Goal: Answer question/provide support: Share knowledge or assist other users

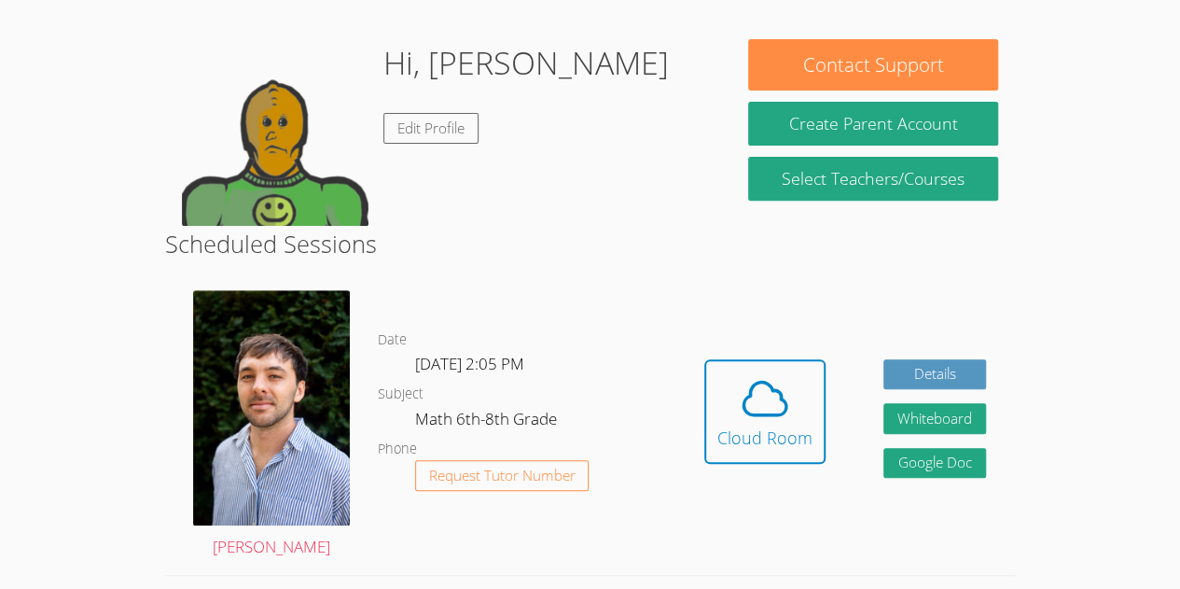
scroll to position [266, 0]
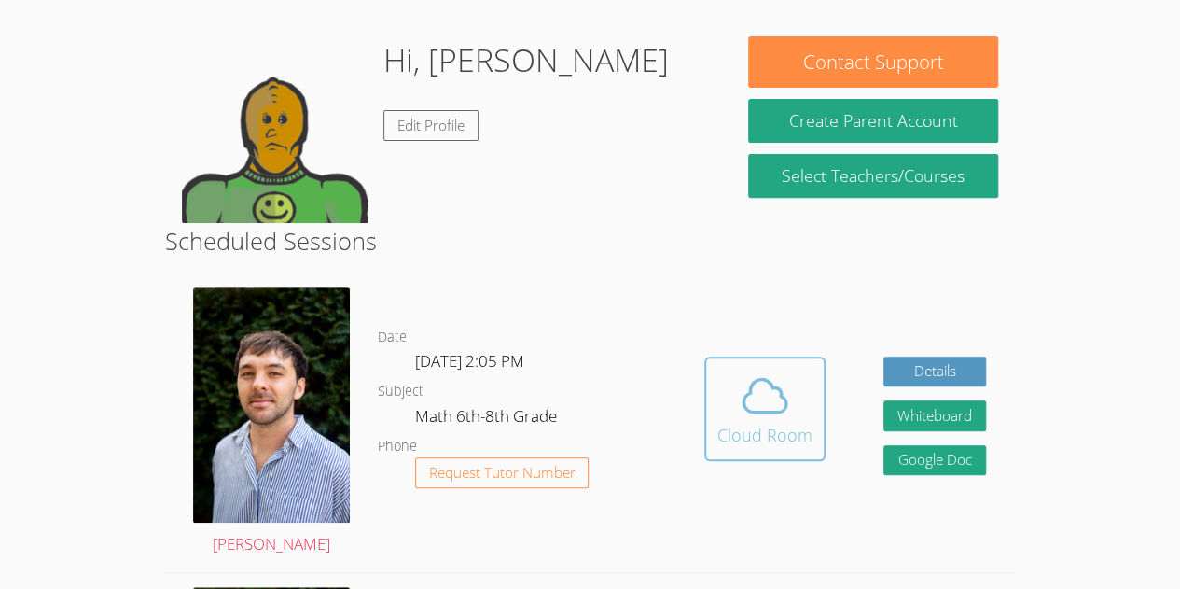
click at [789, 414] on icon at bounding box center [765, 395] width 52 height 52
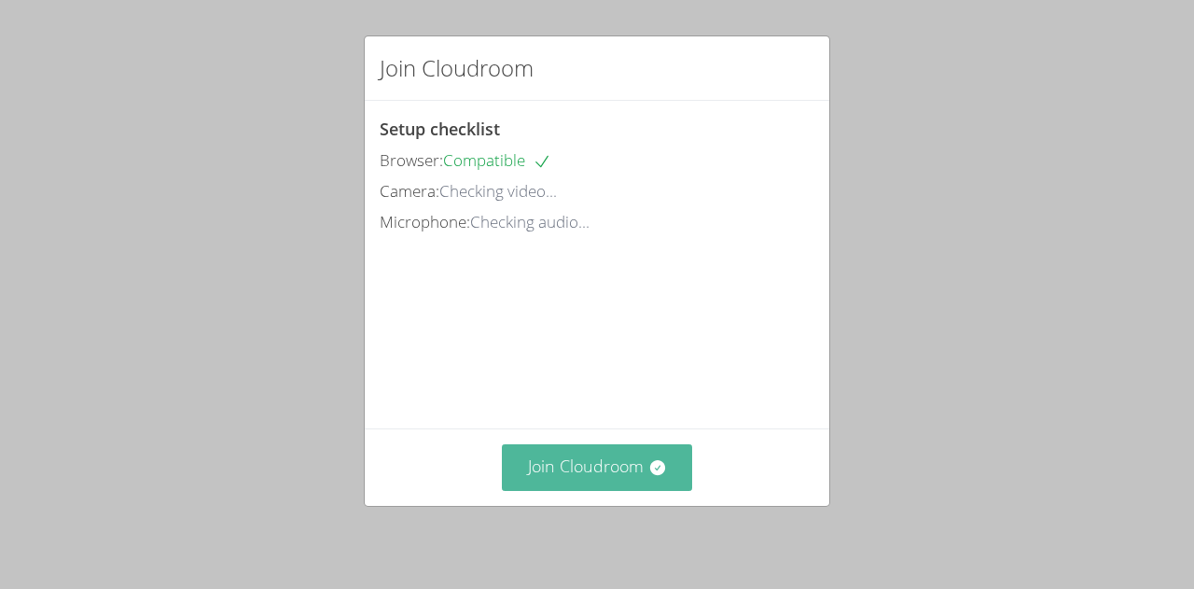
click at [580, 463] on button "Join Cloudroom" at bounding box center [597, 467] width 191 height 46
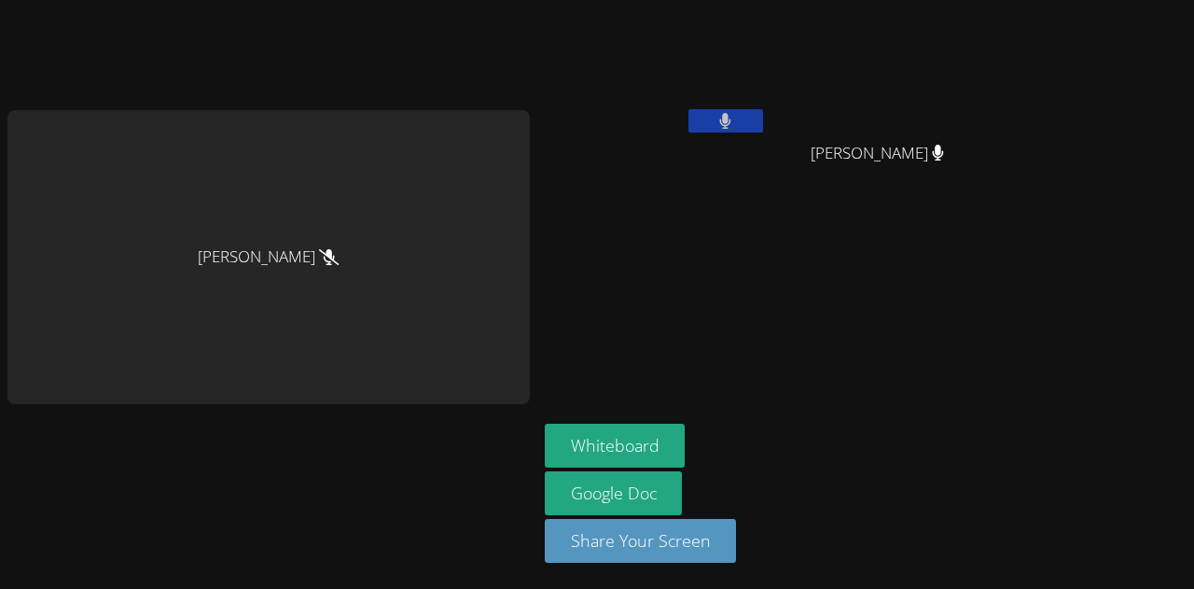
click at [748, 128] on button at bounding box center [726, 120] width 75 height 23
click at [717, 121] on button at bounding box center [726, 120] width 75 height 23
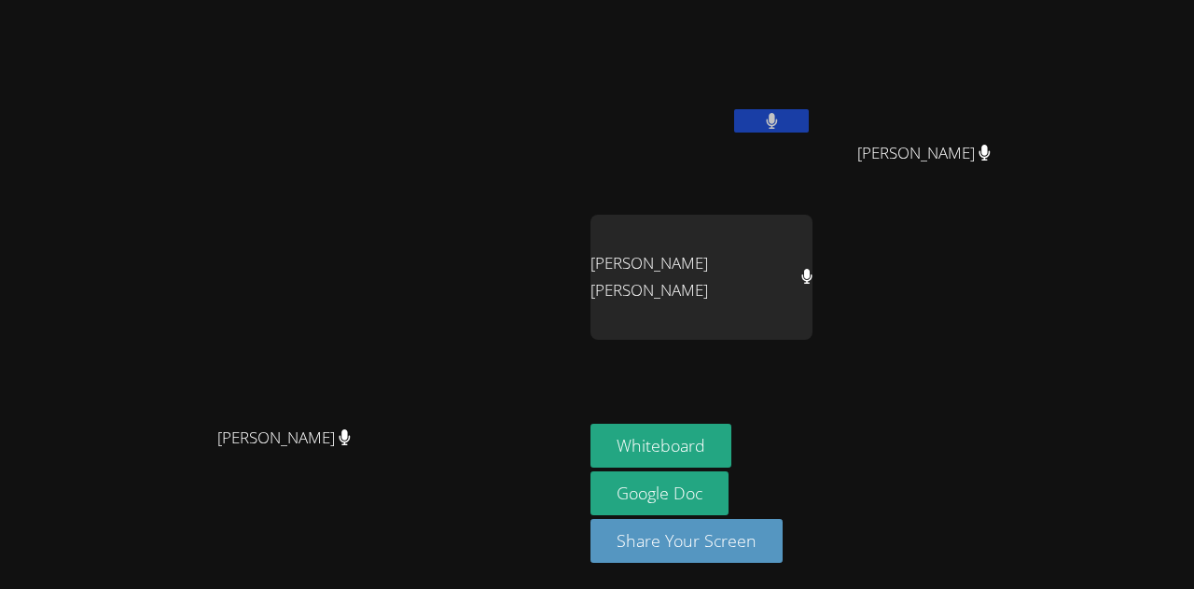
click at [809, 119] on button at bounding box center [771, 120] width 75 height 23
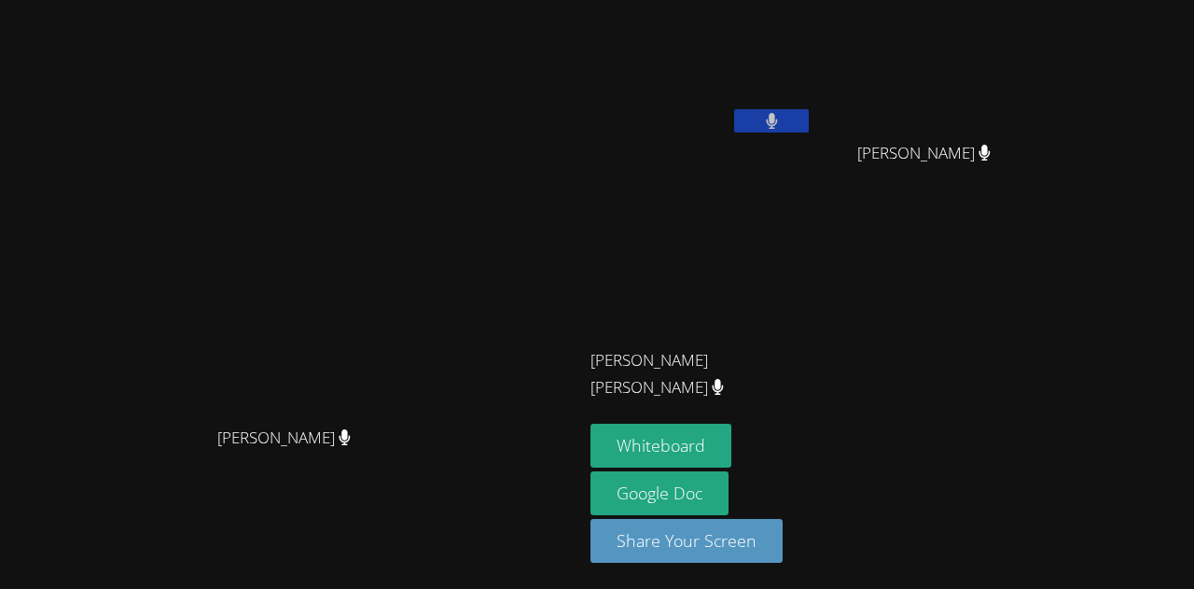
click at [777, 116] on icon at bounding box center [771, 121] width 11 height 16
click at [782, 116] on icon at bounding box center [772, 121] width 20 height 16
click at [777, 116] on icon at bounding box center [771, 121] width 11 height 16
click at [468, 534] on div "Franco Uribe-Rheinbolt Franco Uribe-Rheinbolt" at bounding box center [291, 294] width 568 height 574
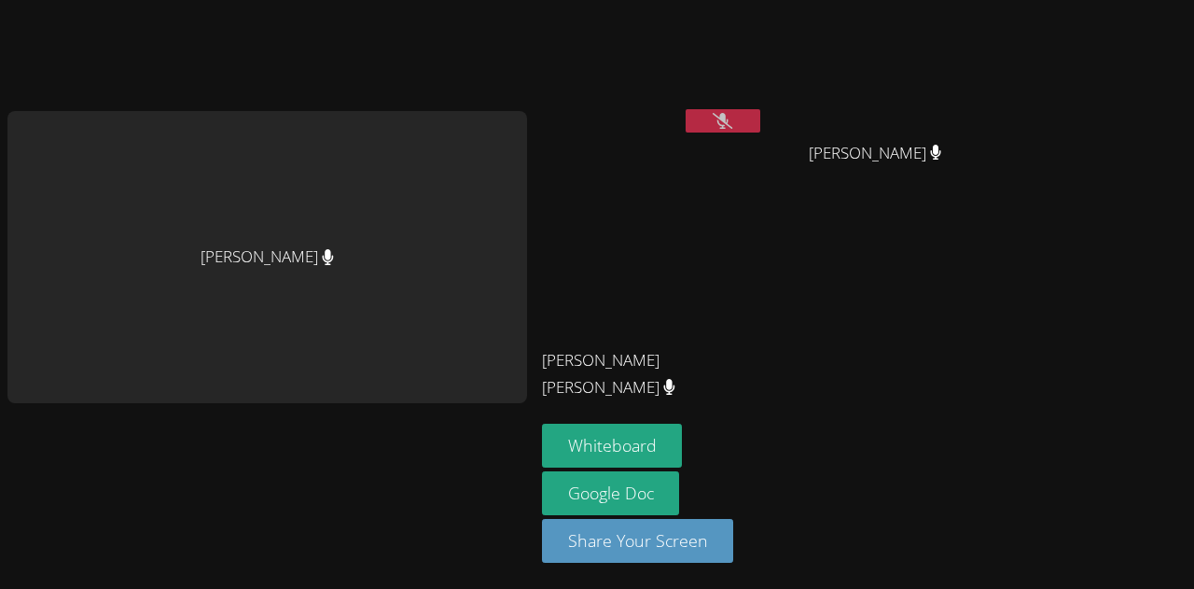
click at [751, 308] on video at bounding box center [653, 277] width 222 height 125
click at [732, 118] on icon at bounding box center [723, 121] width 20 height 16
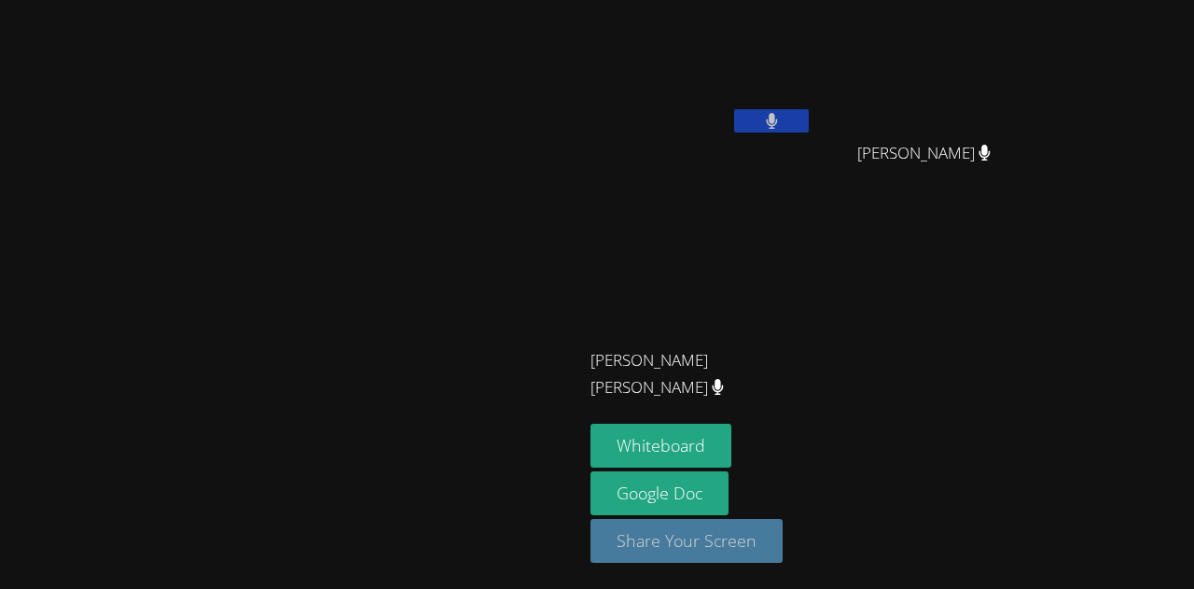
click at [591, 528] on button "Share Your Screen" at bounding box center [687, 541] width 192 height 44
click at [432, 301] on video at bounding box center [292, 257] width 280 height 320
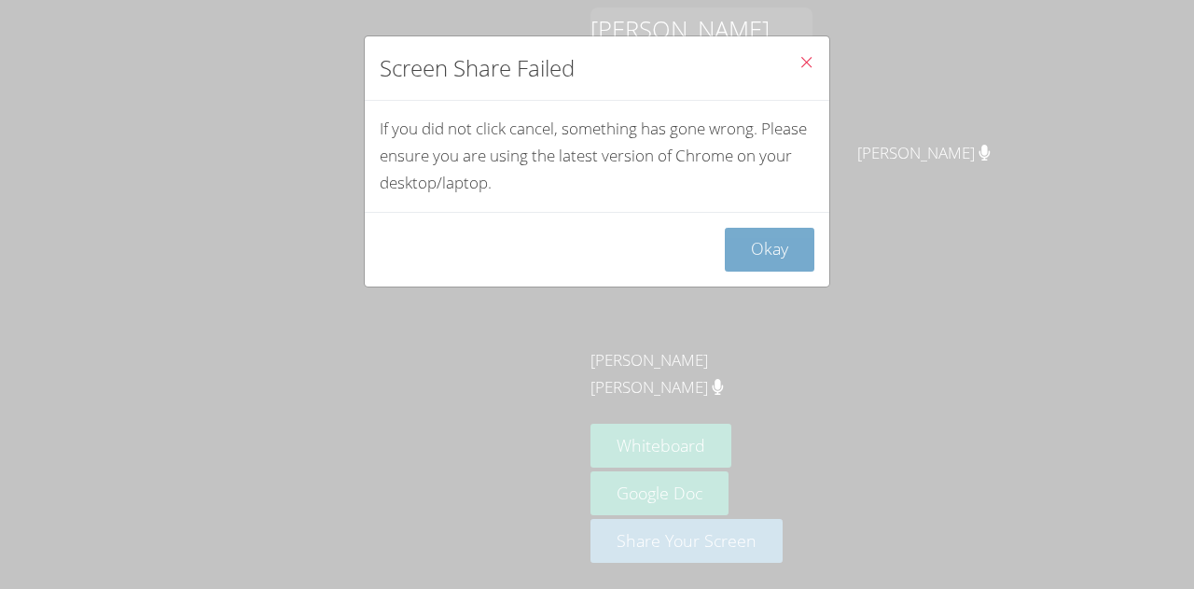
click at [773, 234] on button "Okay" at bounding box center [770, 250] width 90 height 44
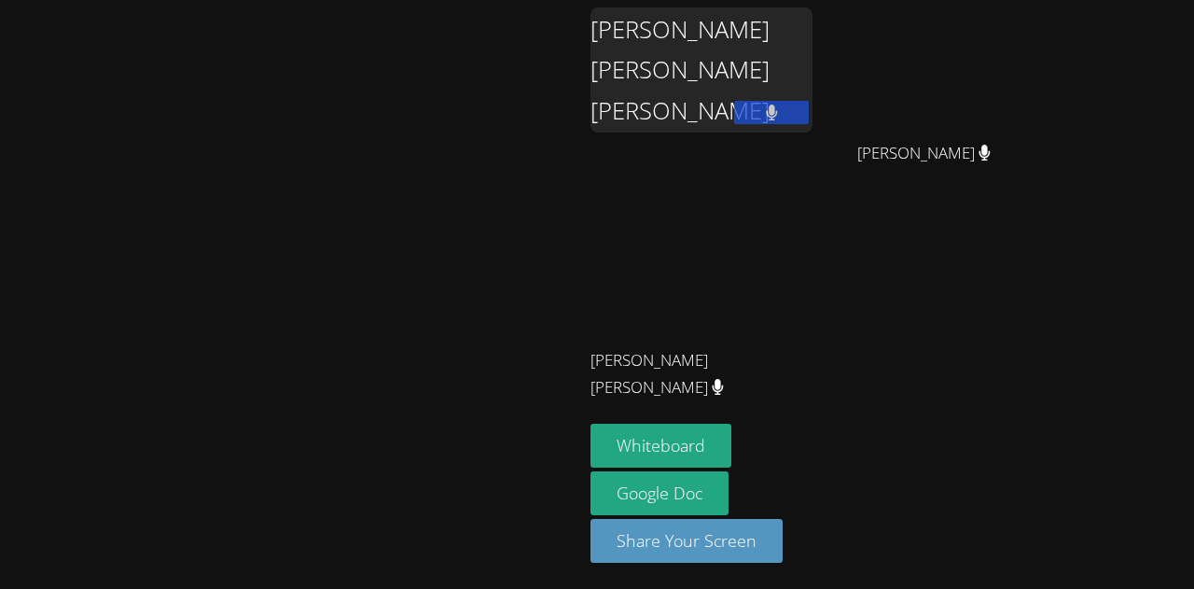
click at [809, 110] on button at bounding box center [771, 112] width 75 height 23
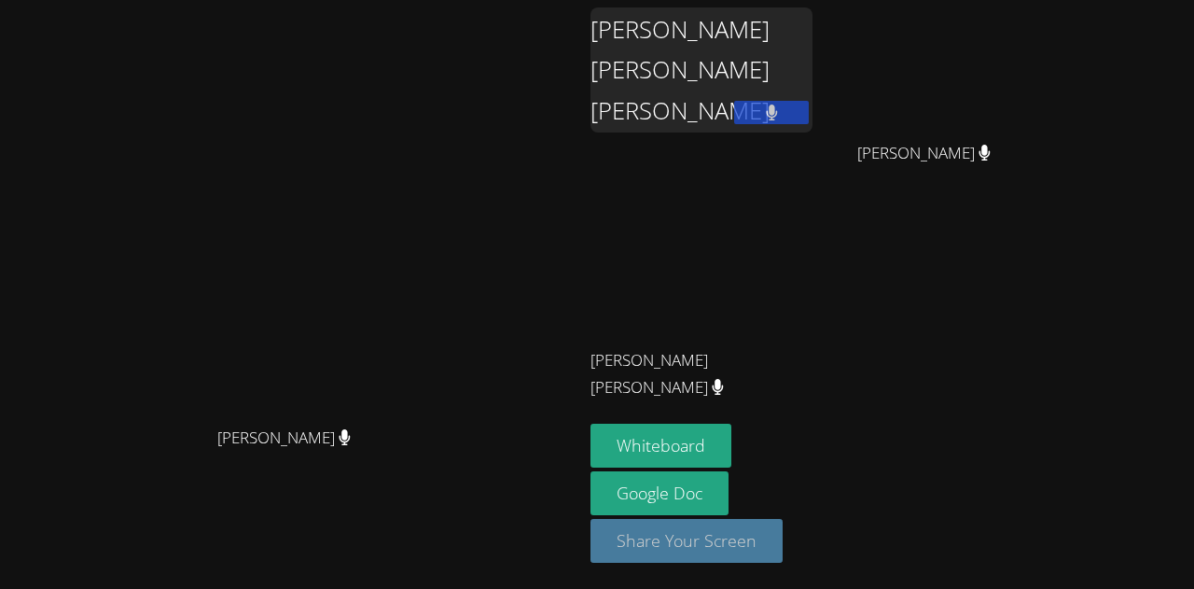
click at [783, 539] on button "Share Your Screen" at bounding box center [687, 541] width 192 height 44
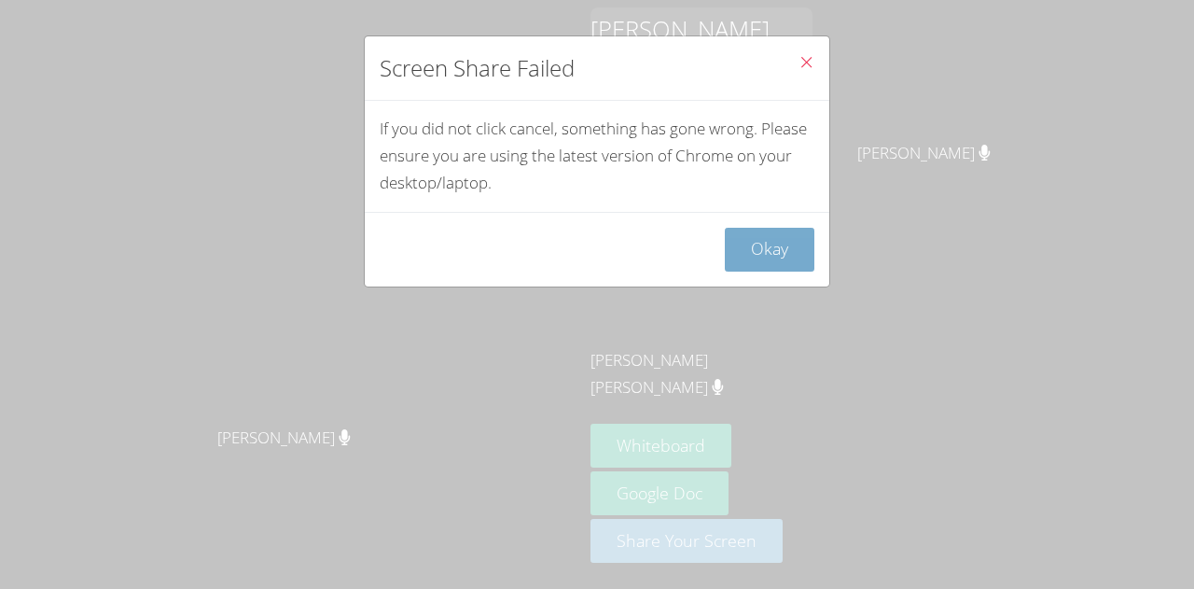
click at [749, 242] on button "Okay" at bounding box center [770, 250] width 90 height 44
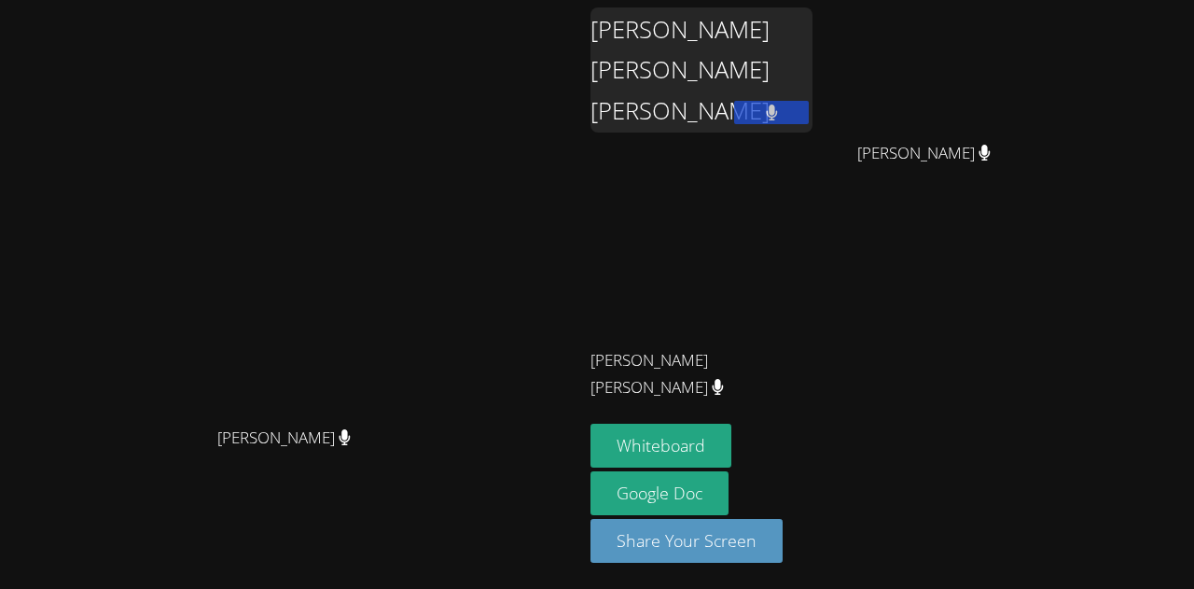
click at [809, 106] on button at bounding box center [771, 112] width 75 height 23
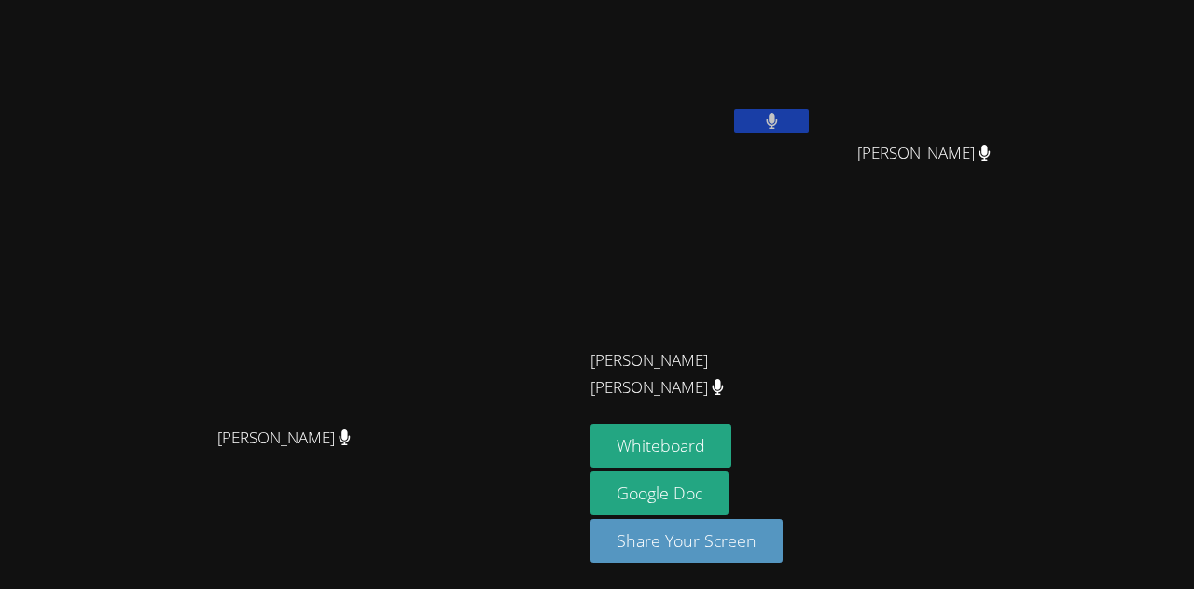
click at [809, 122] on button at bounding box center [771, 120] width 75 height 23
click at [813, 288] on video at bounding box center [702, 277] width 222 height 125
click at [677, 111] on video at bounding box center [702, 69] width 222 height 125
click at [813, 105] on video at bounding box center [702, 69] width 222 height 125
click at [804, 120] on button at bounding box center [771, 120] width 75 height 23
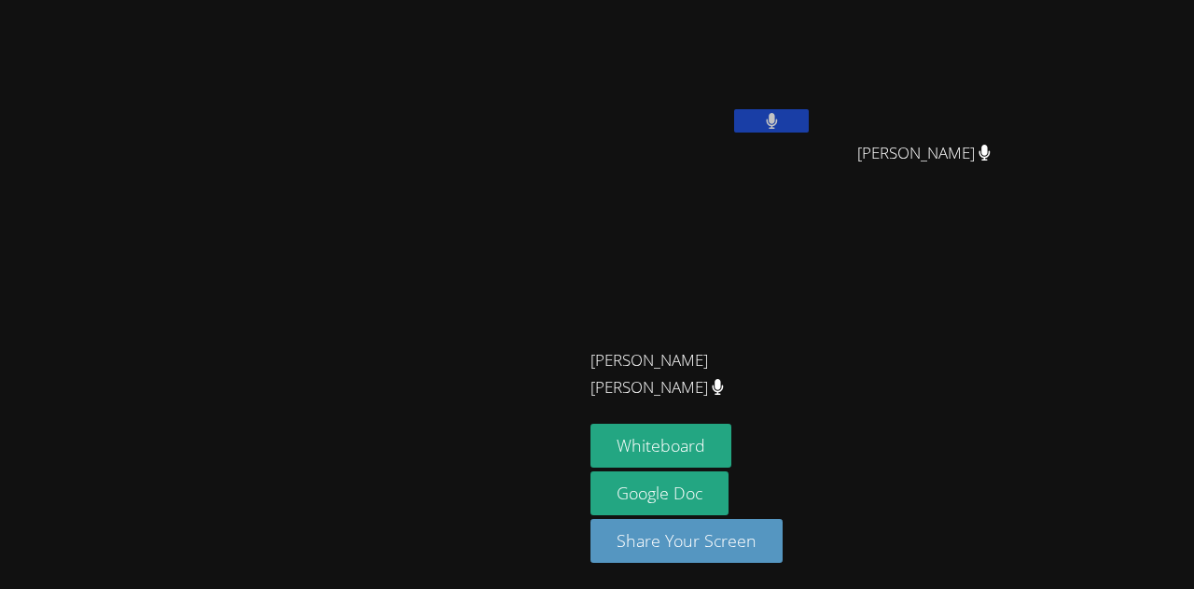
click at [152, 311] on video at bounding box center [292, 257] width 280 height 320
click at [152, 120] on video at bounding box center [292, 257] width 280 height 320
click at [432, 416] on video at bounding box center [292, 257] width 280 height 320
click at [576, 492] on div at bounding box center [291, 454] width 568 height 75
click at [523, 492] on div at bounding box center [291, 454] width 568 height 75
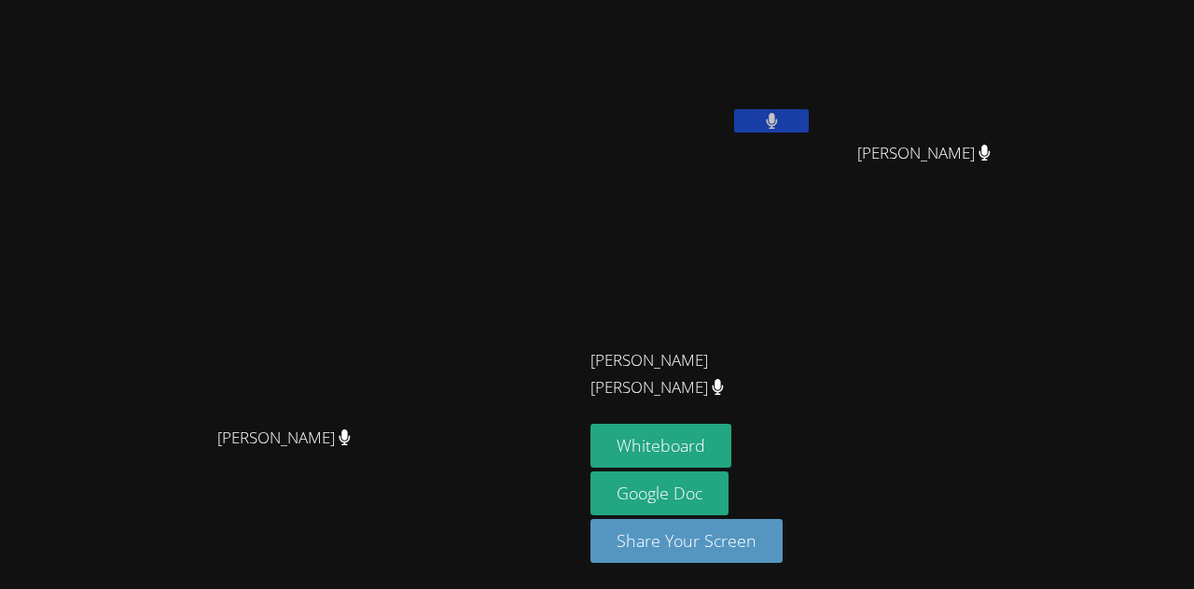
click at [272, 214] on video at bounding box center [292, 257] width 280 height 320
click at [809, 129] on button at bounding box center [771, 120] width 75 height 23
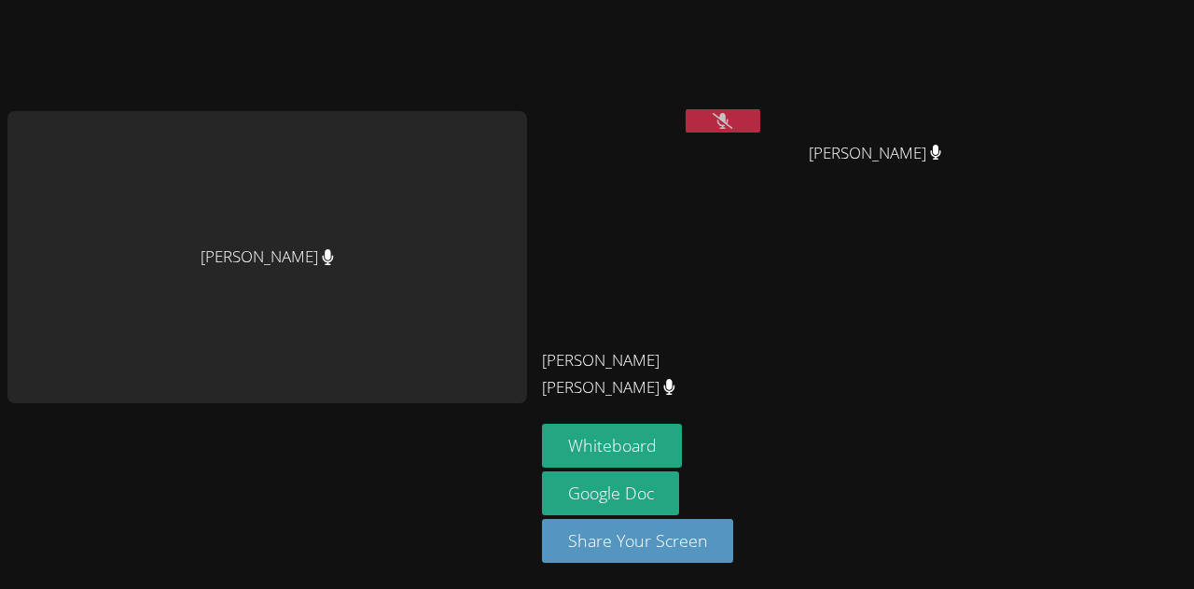
click at [733, 129] on button at bounding box center [723, 120] width 75 height 23
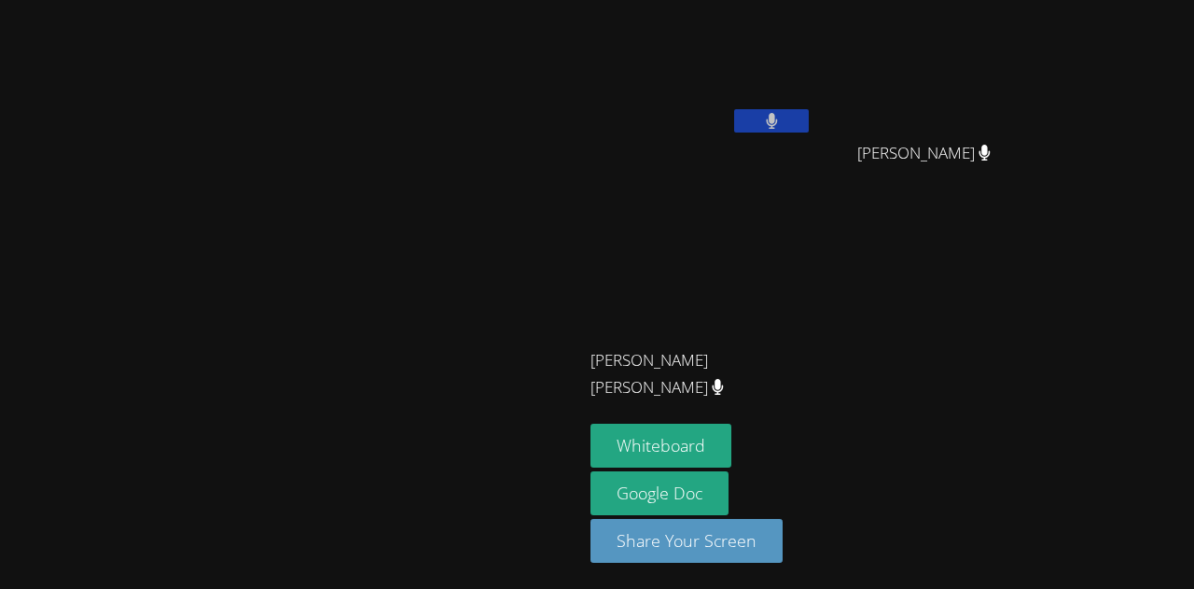
click at [152, 287] on video at bounding box center [292, 257] width 280 height 320
click at [480, 492] on div at bounding box center [291, 454] width 568 height 75
click at [432, 417] on video at bounding box center [292, 257] width 280 height 320
click at [164, 409] on video at bounding box center [292, 257] width 280 height 320
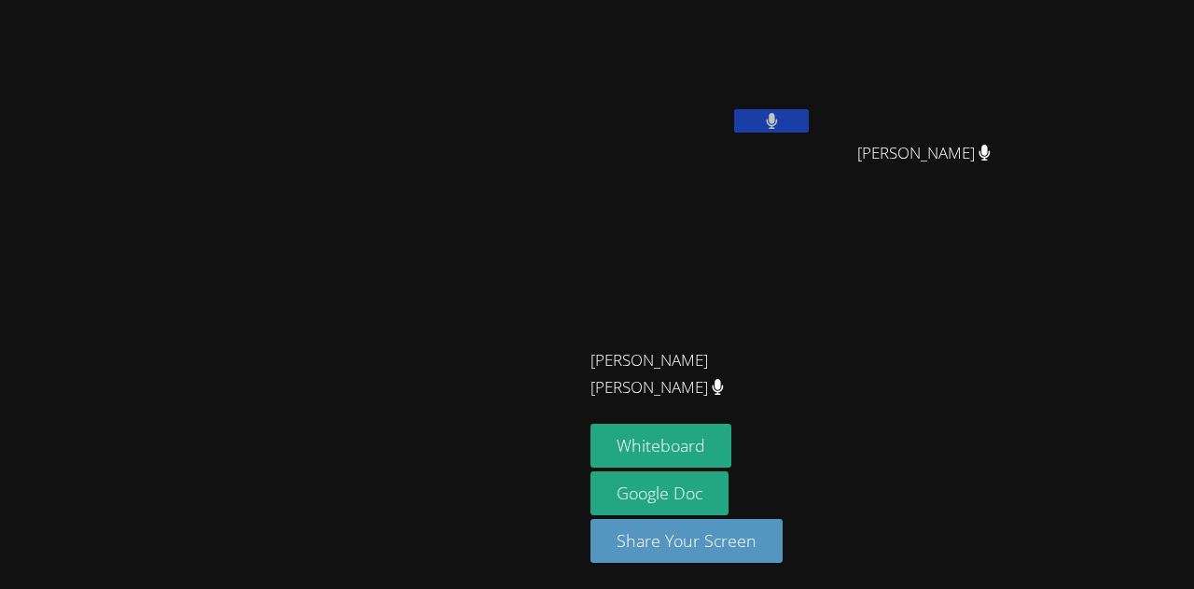
click at [239, 317] on video at bounding box center [292, 257] width 280 height 320
click at [809, 118] on button at bounding box center [771, 120] width 75 height 23
click at [809, 132] on button at bounding box center [771, 120] width 75 height 23
click at [778, 113] on icon at bounding box center [772, 121] width 12 height 16
click at [813, 102] on video at bounding box center [702, 69] width 222 height 125
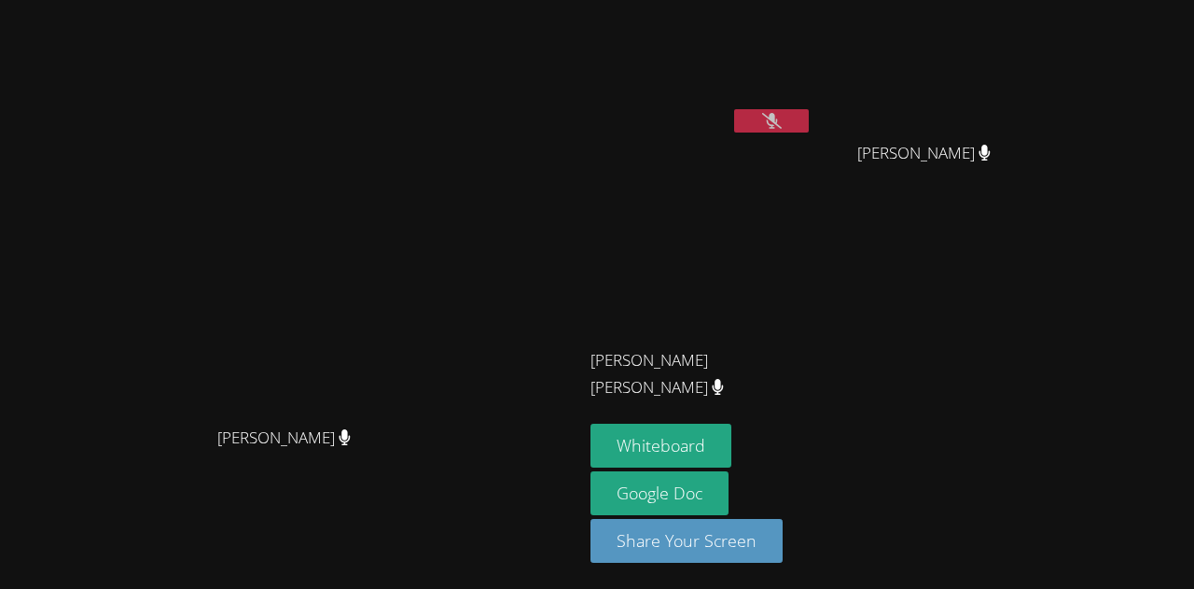
click at [809, 114] on button at bounding box center [771, 120] width 75 height 23
click at [777, 127] on icon at bounding box center [771, 121] width 11 height 16
click at [809, 109] on button at bounding box center [771, 120] width 75 height 23
click at [778, 119] on icon at bounding box center [772, 121] width 12 height 16
click at [773, 541] on button "Share Your Screen" at bounding box center [687, 541] width 192 height 44
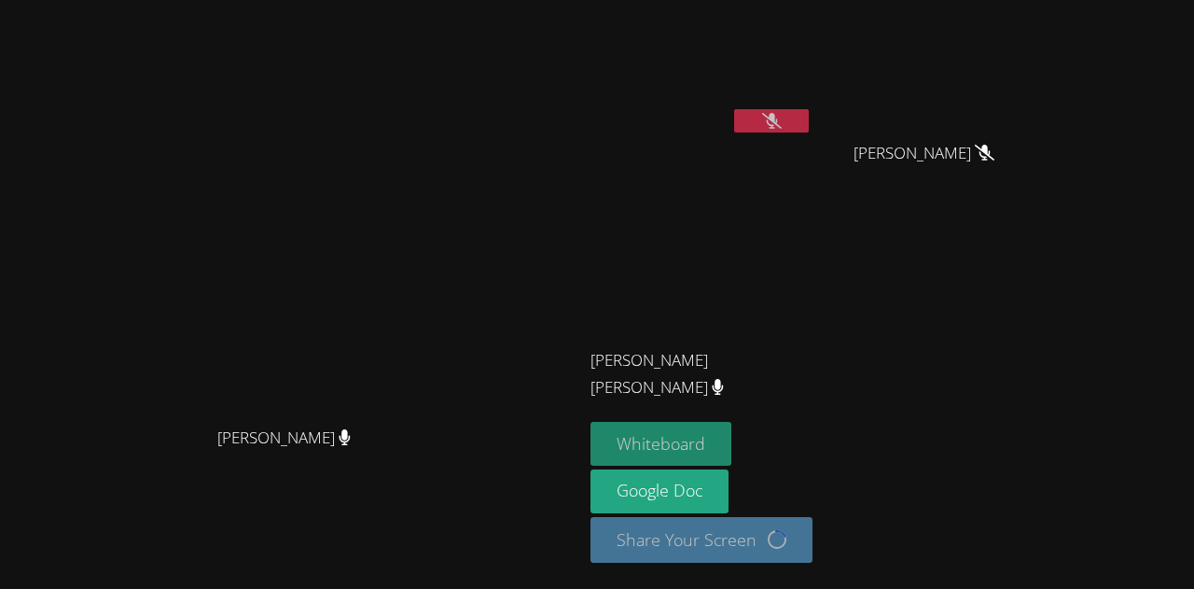
click at [732, 437] on button "Whiteboard" at bounding box center [661, 444] width 141 height 44
click at [732, 456] on button "Whiteboard" at bounding box center [661, 444] width 141 height 44
click at [782, 122] on icon at bounding box center [772, 121] width 20 height 16
click at [732, 436] on button "Whiteboard" at bounding box center [661, 444] width 141 height 44
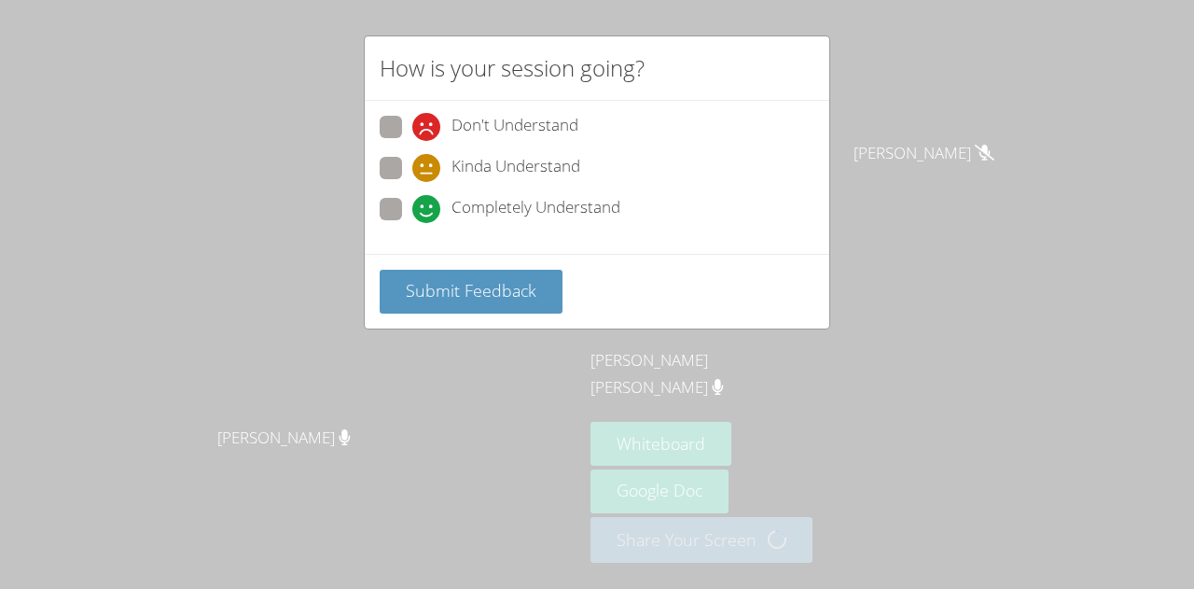
click at [452, 211] on span "Completely Understand" at bounding box center [536, 209] width 169 height 28
click at [428, 211] on input "Completely Understand" at bounding box center [420, 206] width 16 height 16
radio input "true"
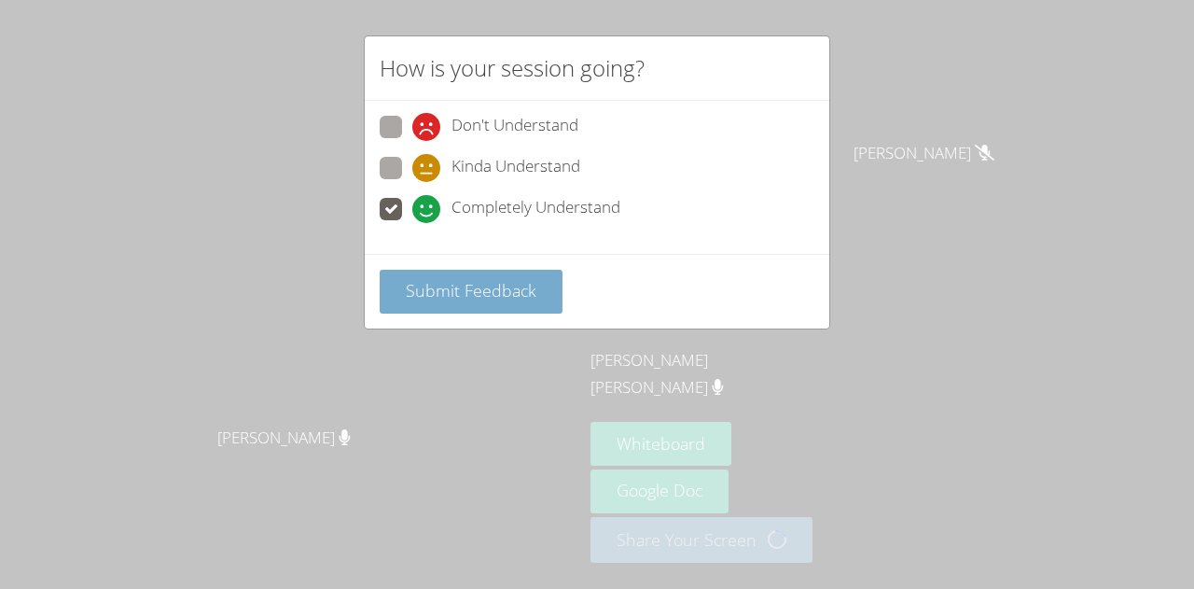
click at [468, 279] on span "Submit Feedback" at bounding box center [471, 290] width 131 height 22
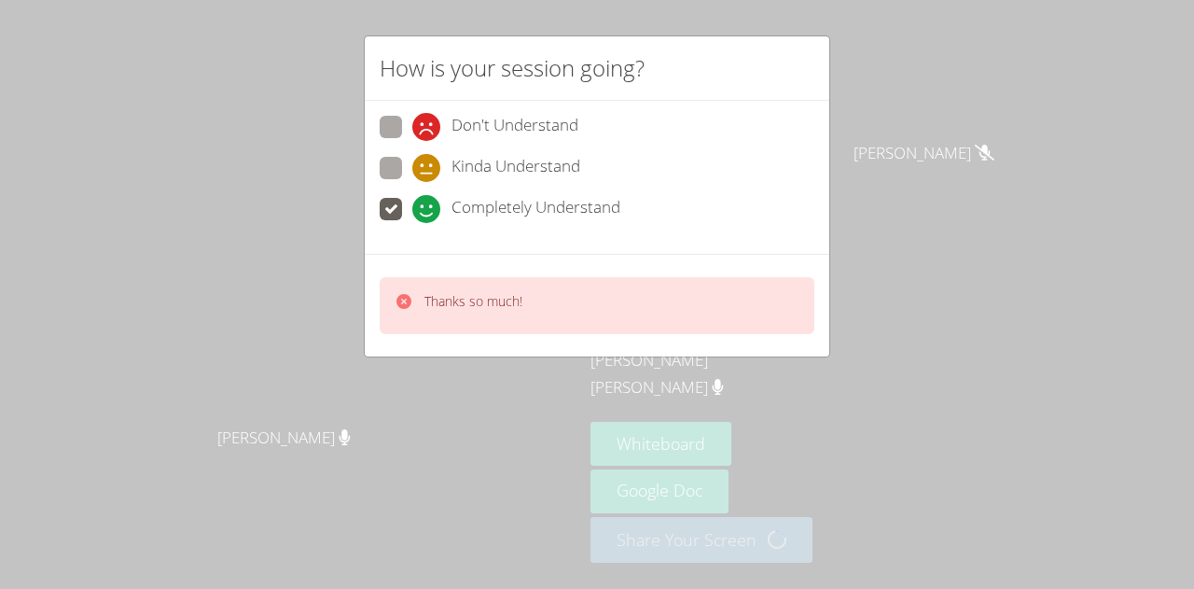
click at [513, 355] on div "How is your session going? Don't Understand Kinda Understand Completely Underst…" at bounding box center [597, 294] width 1194 height 589
click at [492, 310] on div "Thanks so much!" at bounding box center [474, 305] width 98 height 27
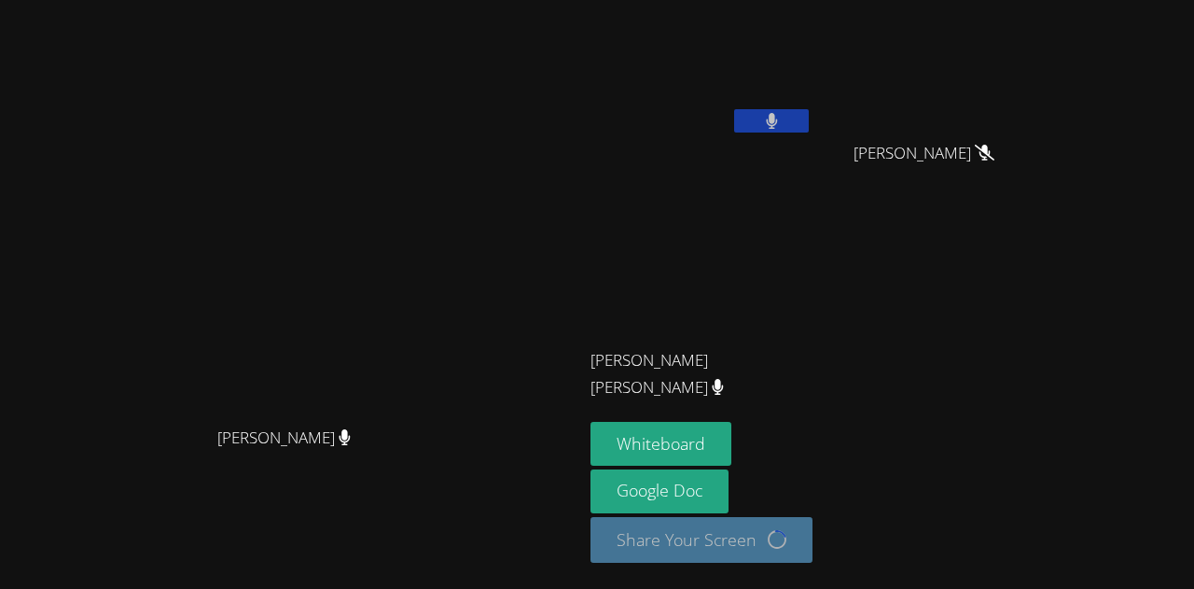
click at [809, 125] on button at bounding box center [771, 120] width 75 height 23
click at [782, 117] on icon at bounding box center [772, 121] width 20 height 16
click at [432, 261] on video at bounding box center [292, 257] width 280 height 320
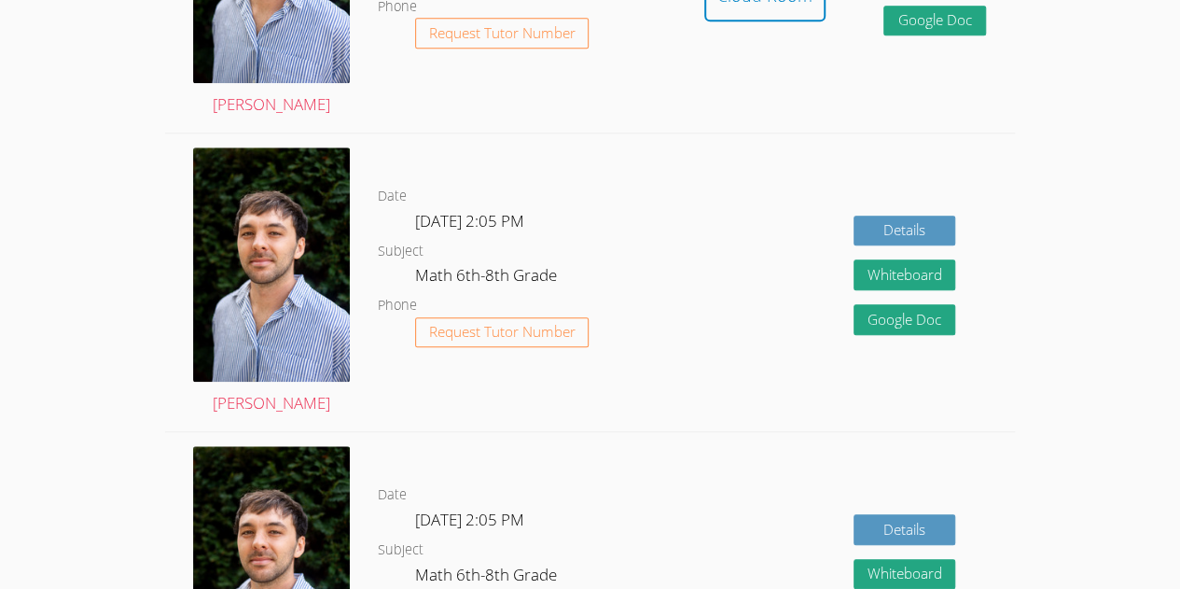
scroll to position [708, 0]
